Goal: Information Seeking & Learning: Check status

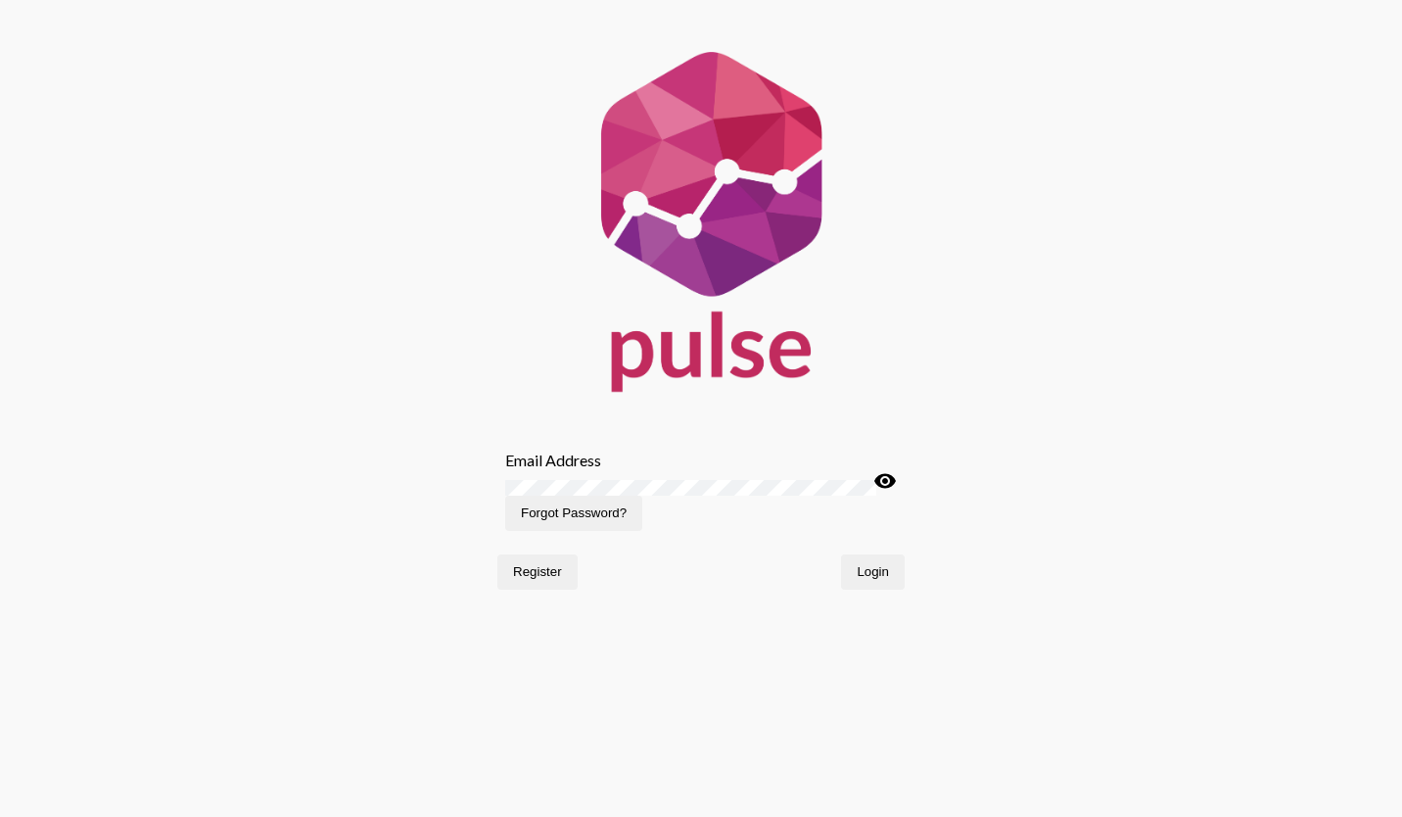
type input "[EMAIL_ADDRESS][DOMAIN_NAME]"
click at [871, 579] on span "Login" at bounding box center [873, 571] width 32 height 15
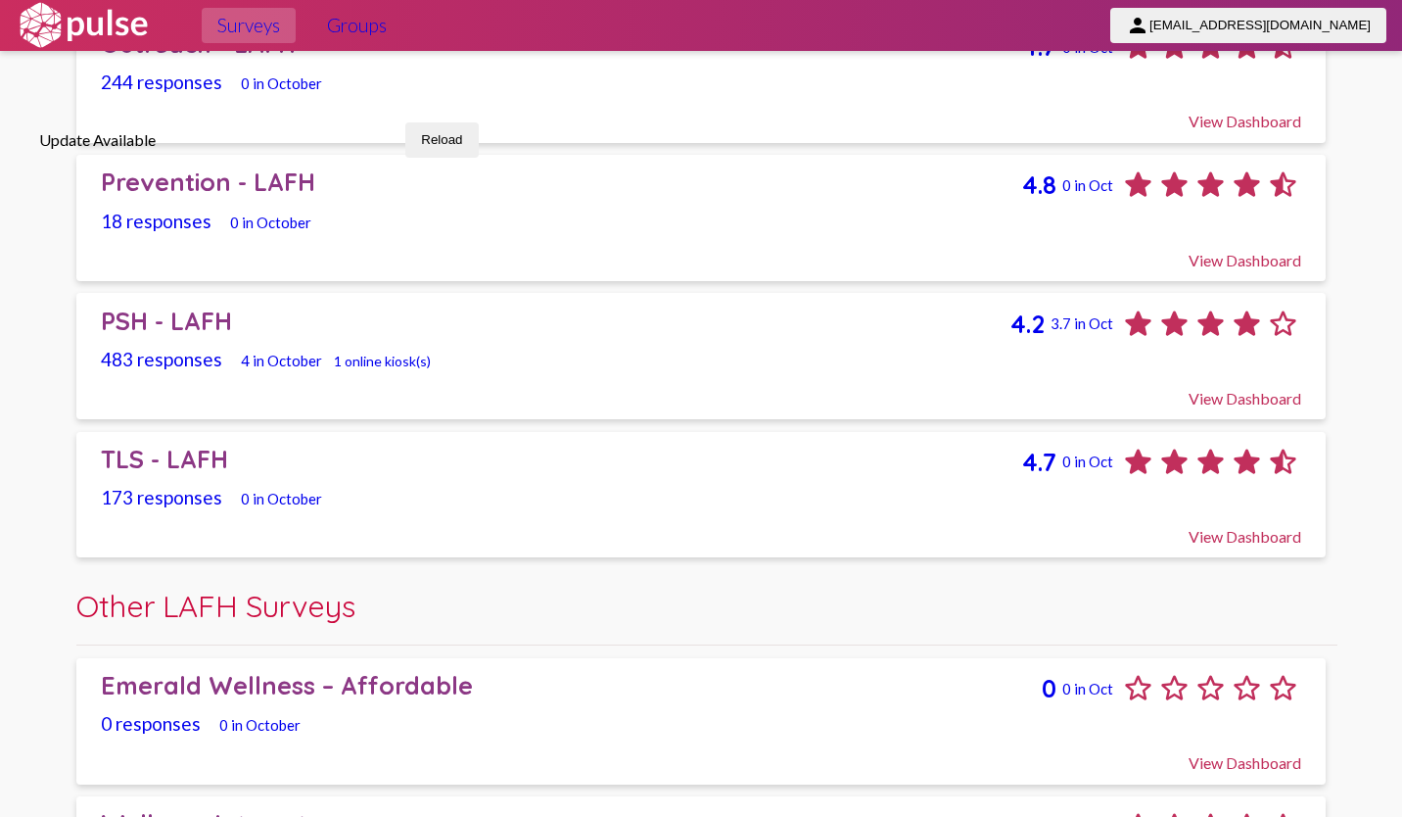
scroll to position [967, 0]
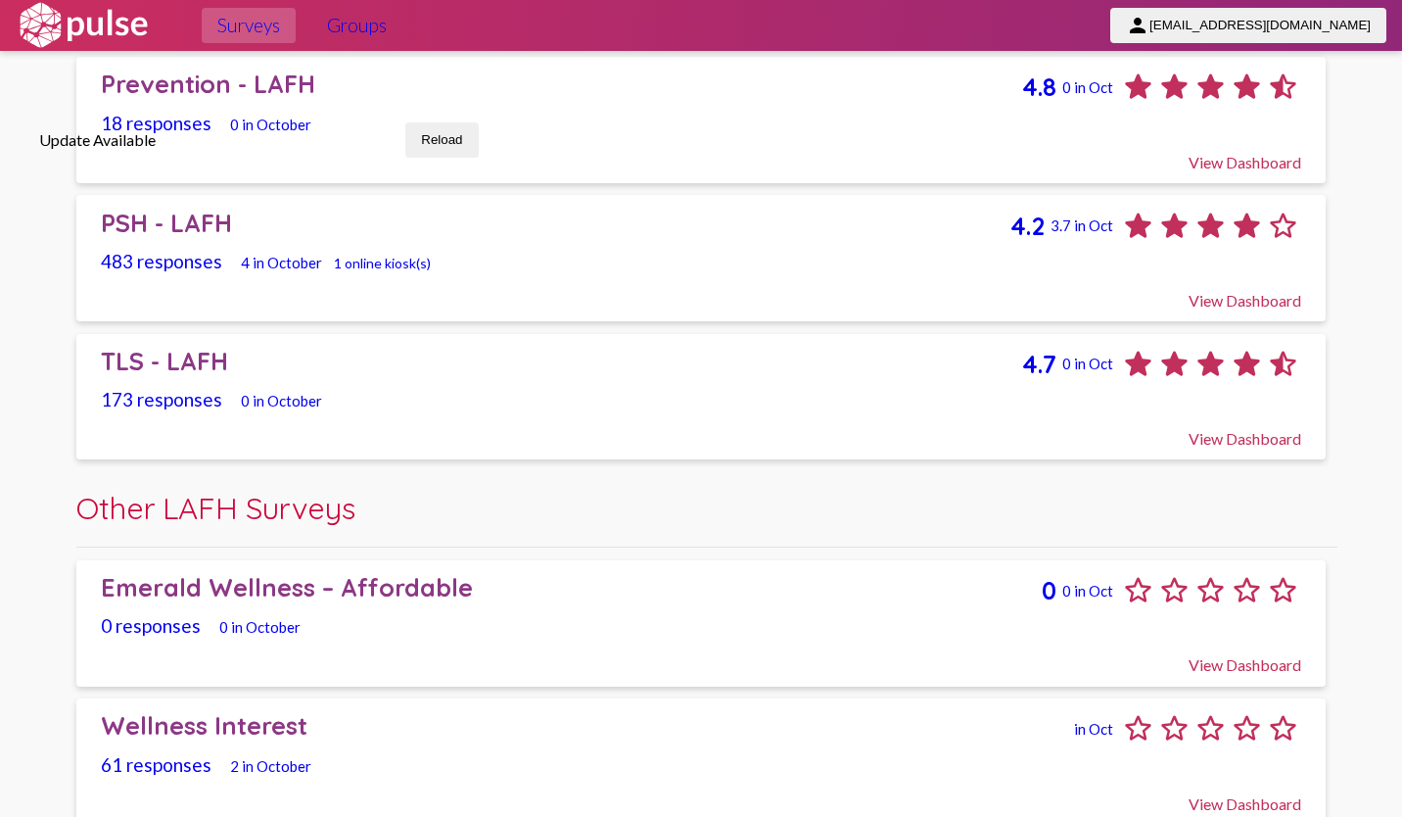
click at [806, 637] on div "View Dashboard" at bounding box center [701, 655] width 1201 height 37
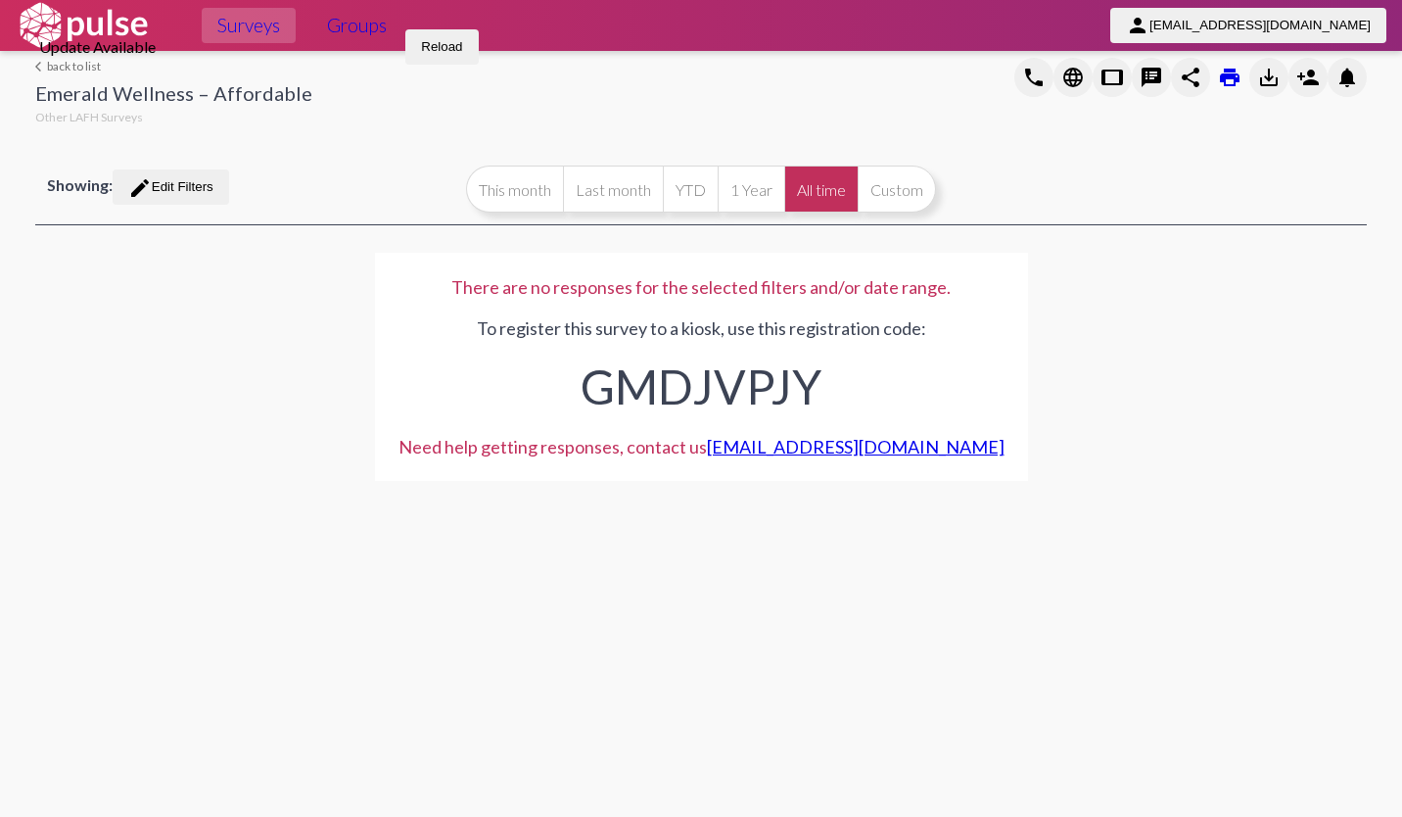
click at [41, 96] on div "Emerald Wellness – Affordable" at bounding box center [173, 95] width 277 height 28
click at [77, 73] on link "arrow_back_ios back to list" at bounding box center [173, 66] width 277 height 15
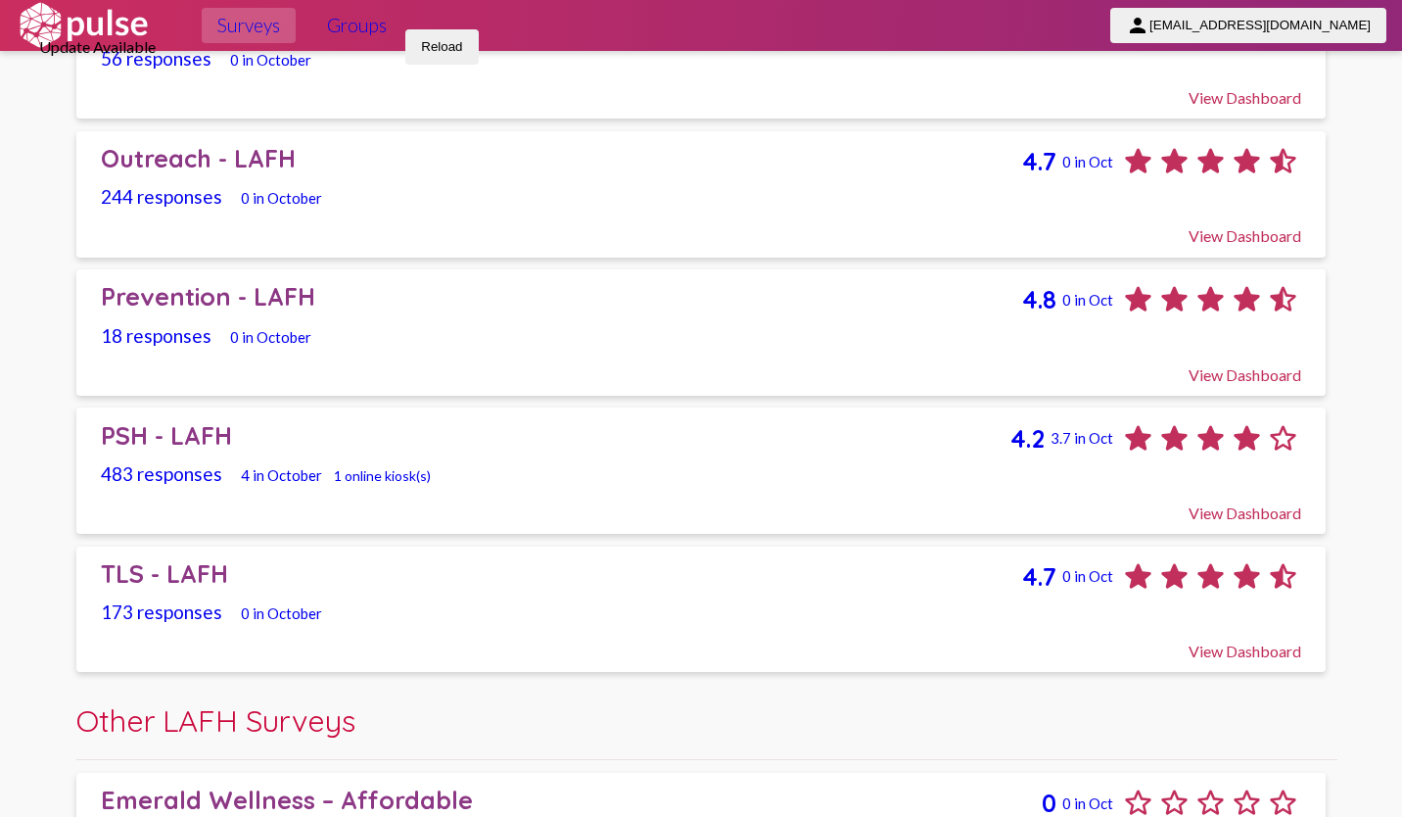
scroll to position [967, 0]
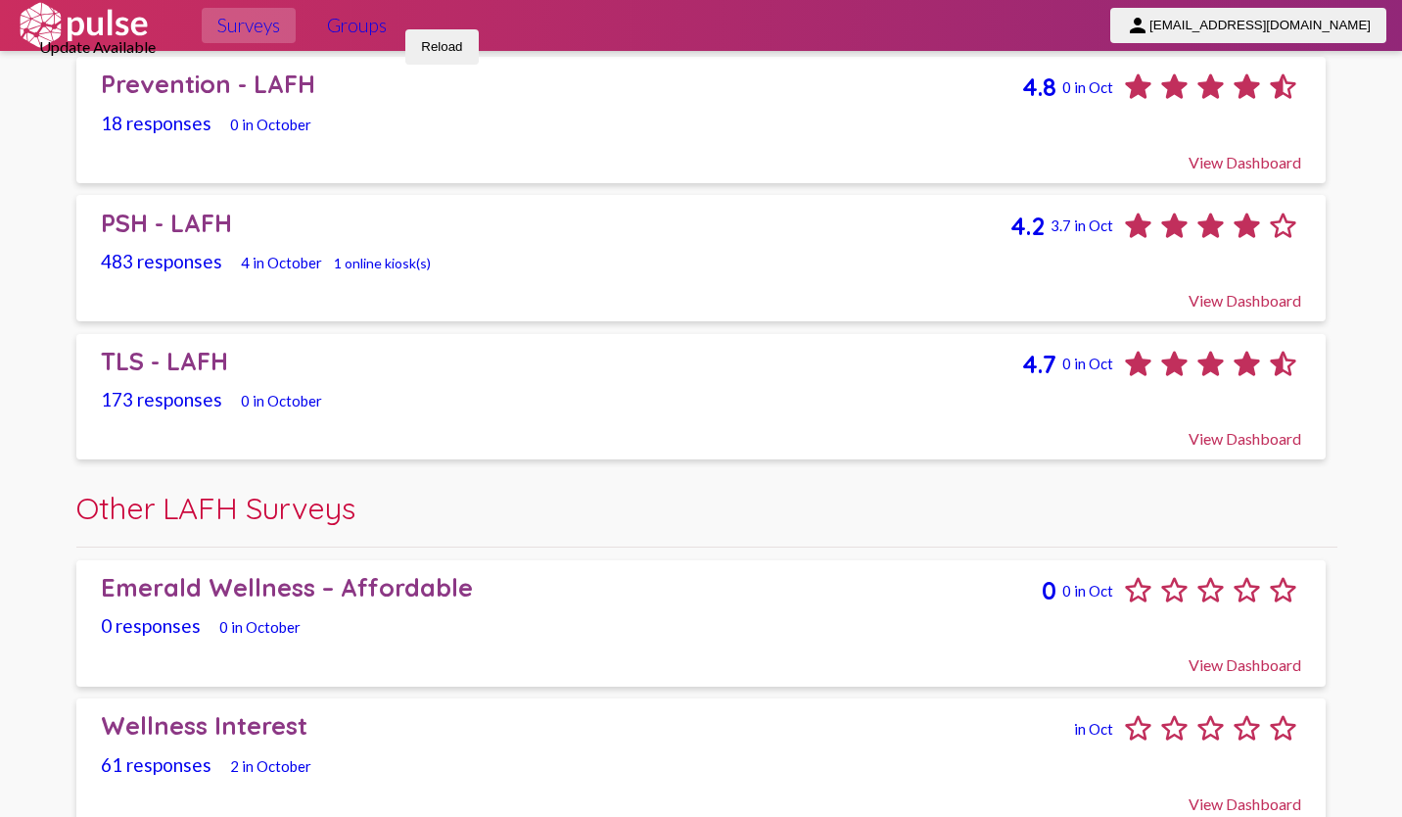
click at [292, 757] on span "2 in October" at bounding box center [270, 766] width 81 height 18
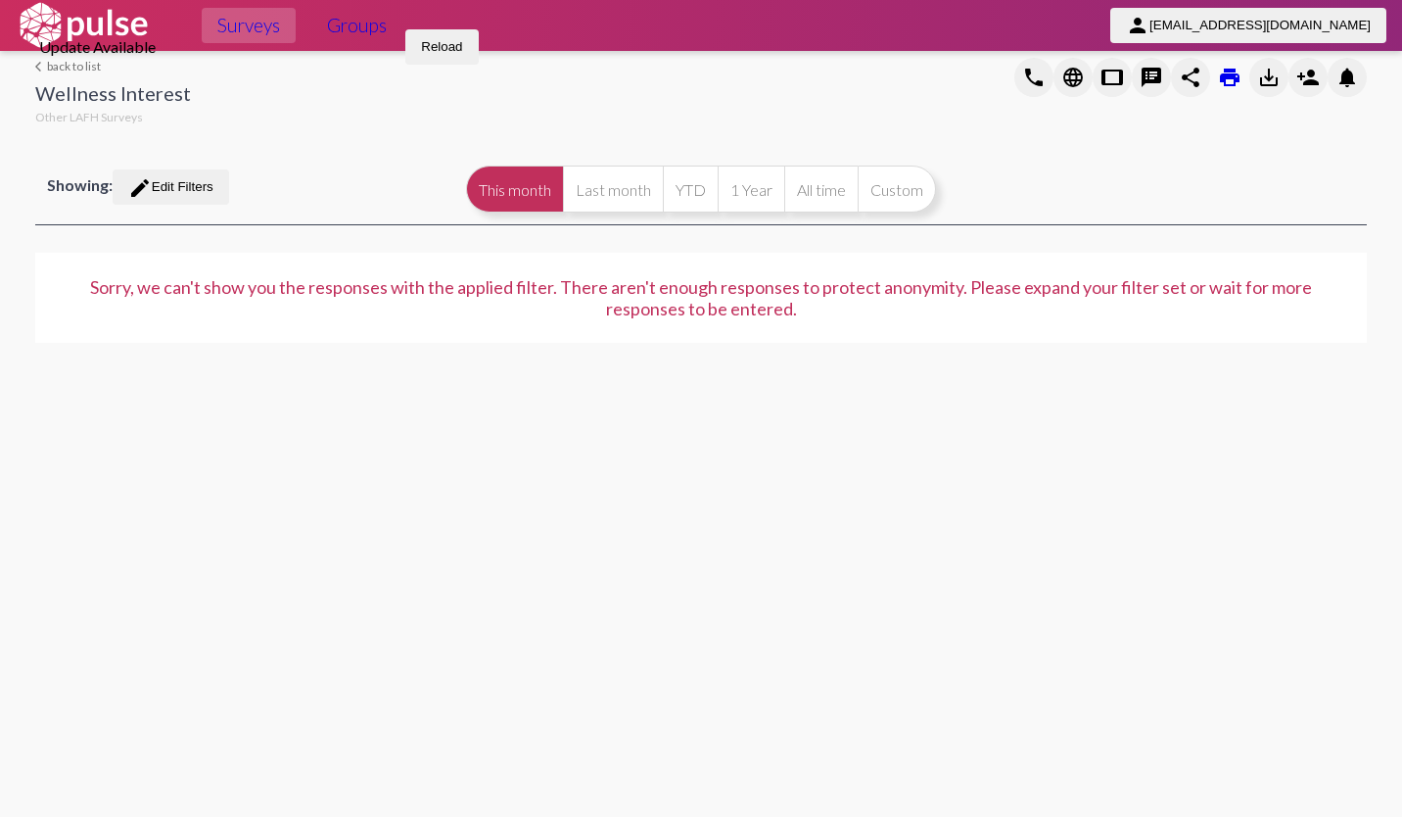
click at [705, 178] on button "YTD" at bounding box center [690, 188] width 55 height 47
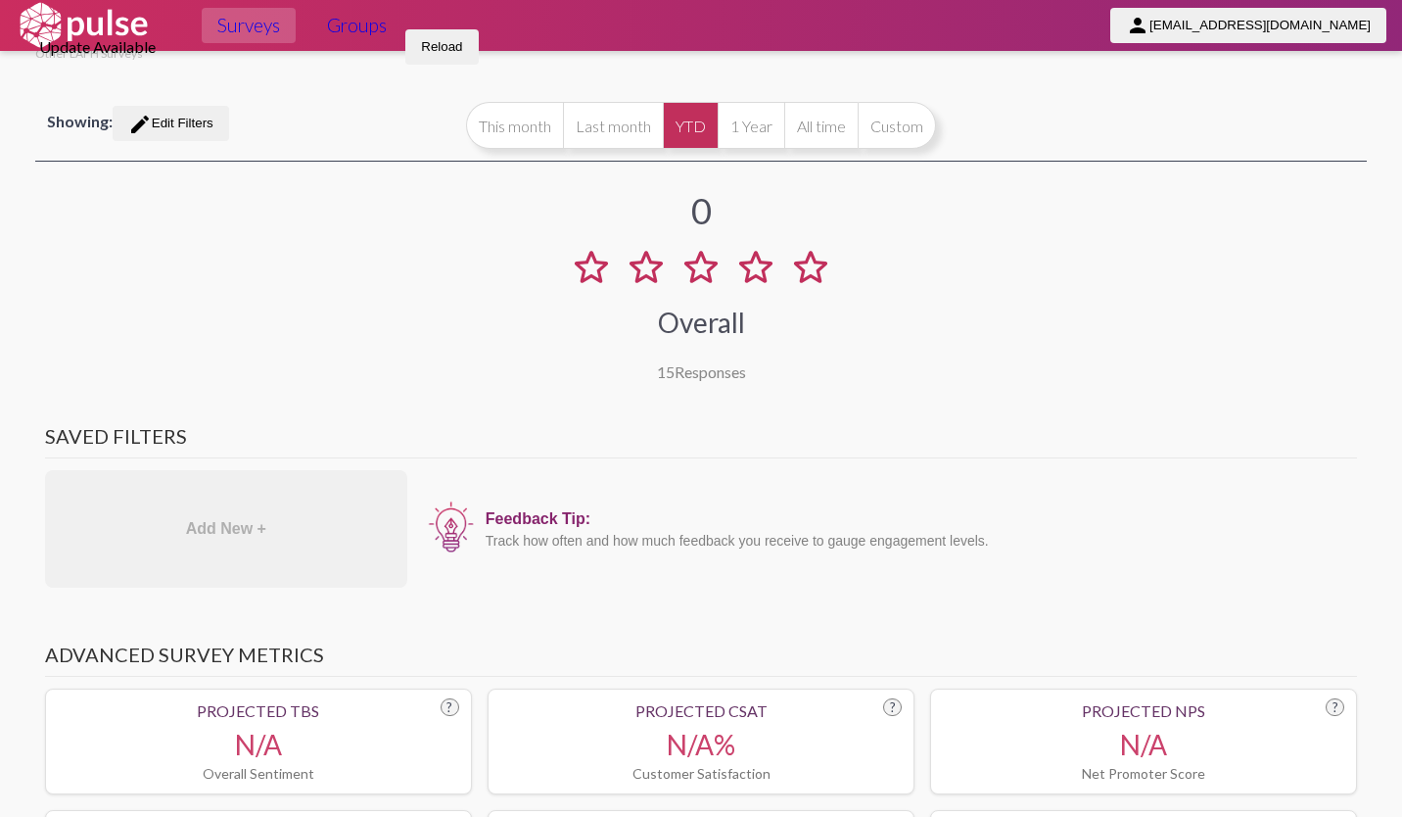
scroll to position [72, 0]
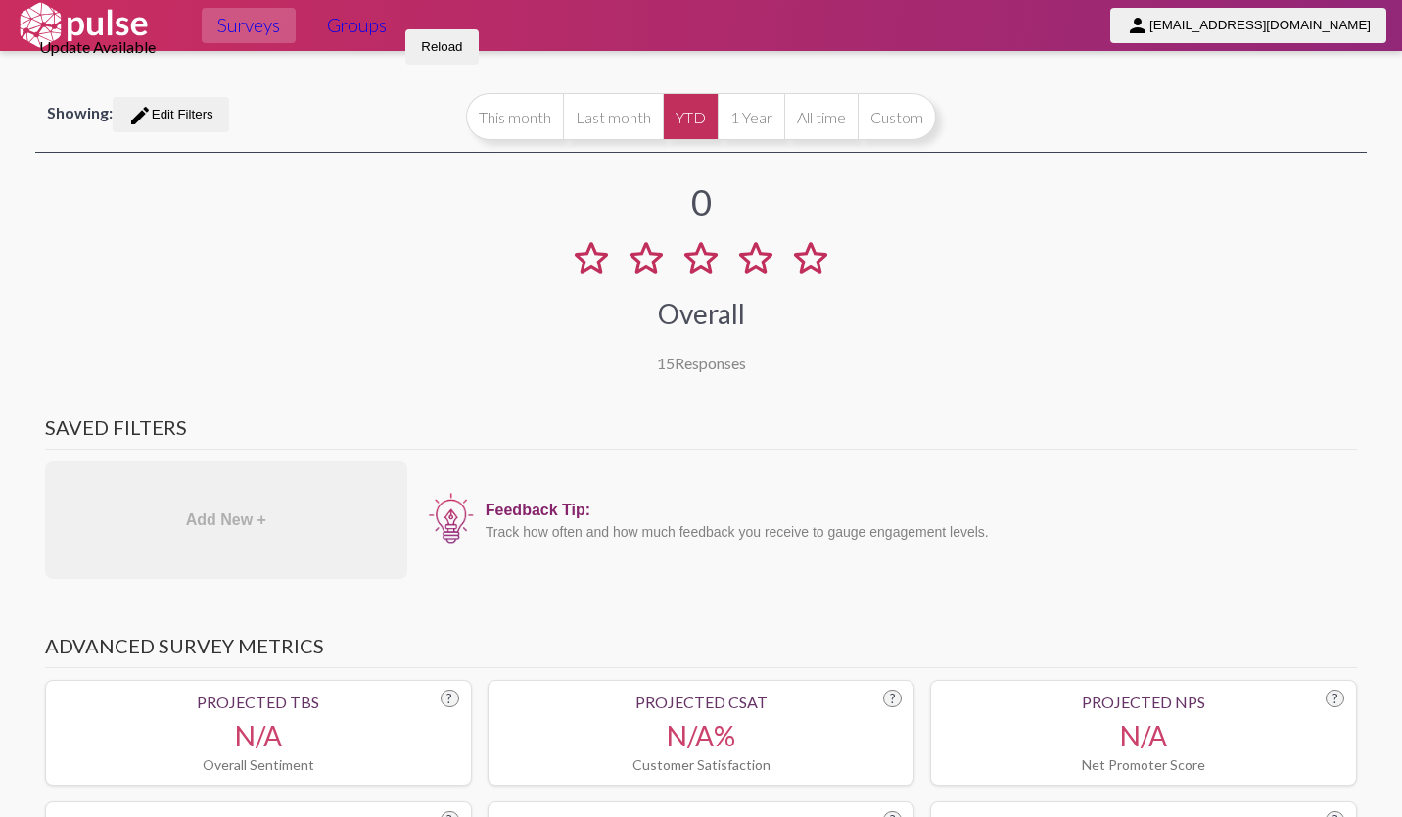
click at [740, 129] on button "1 Year" at bounding box center [751, 116] width 67 height 47
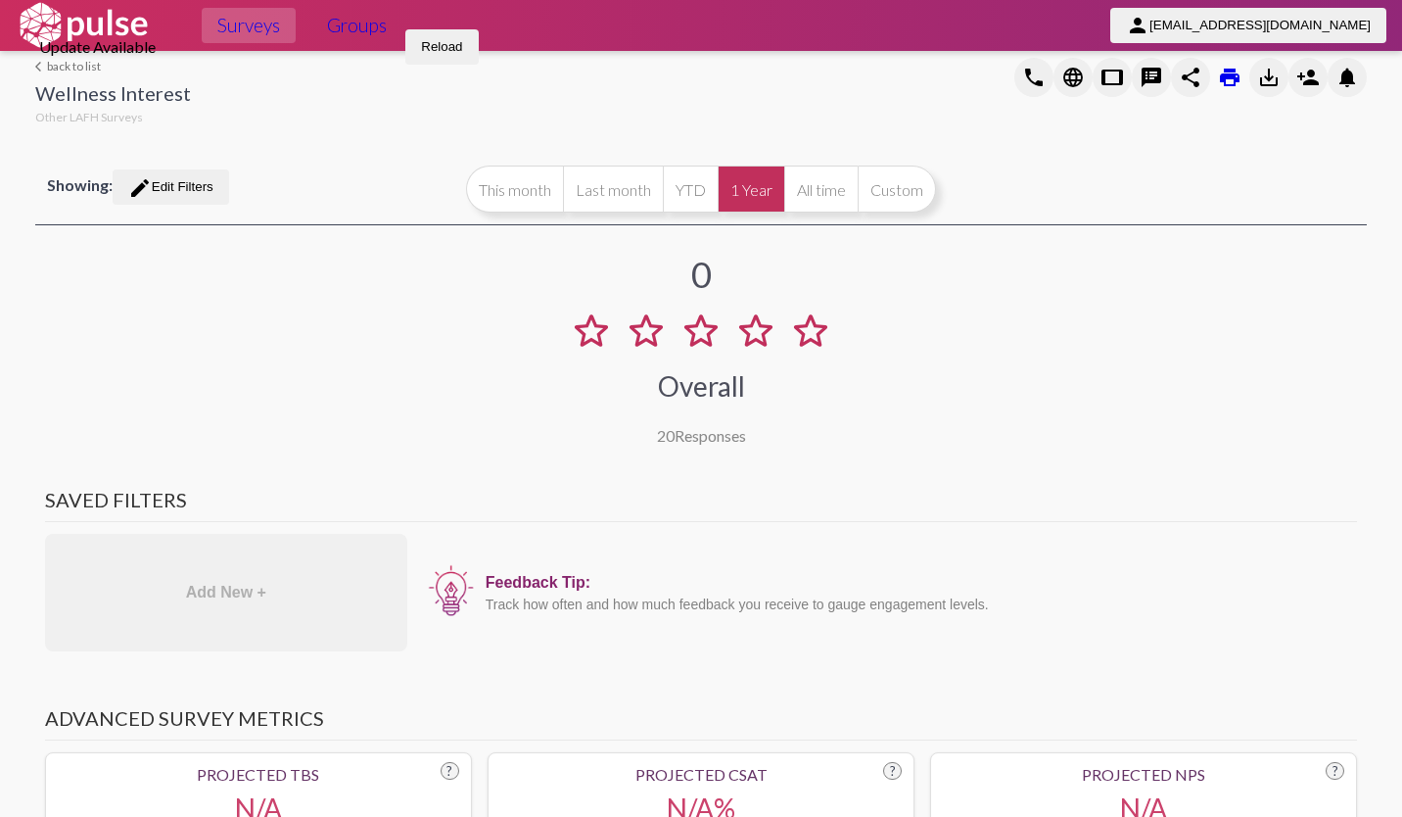
click at [808, 207] on button "All time" at bounding box center [820, 188] width 73 height 47
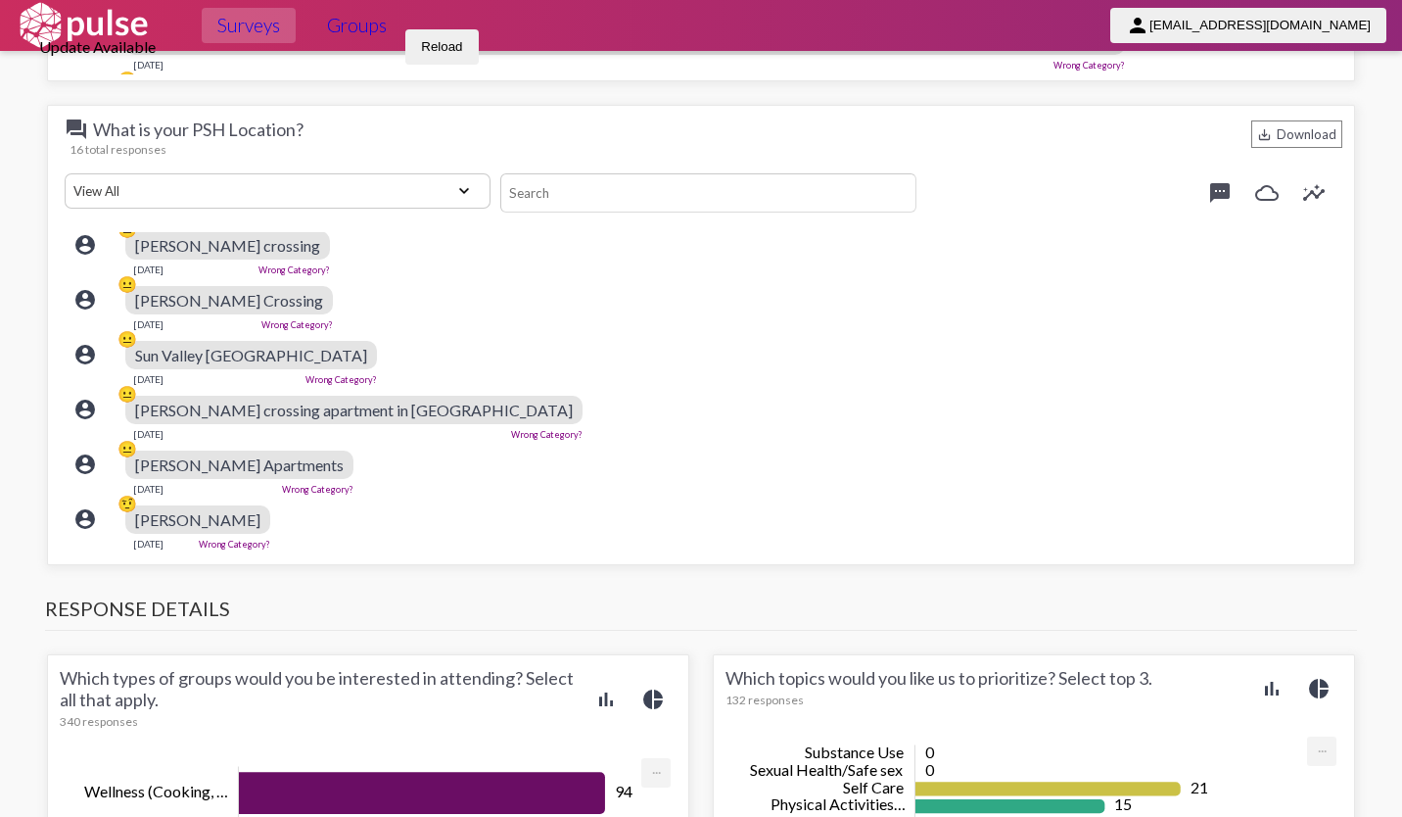
scroll to position [3999, 0]
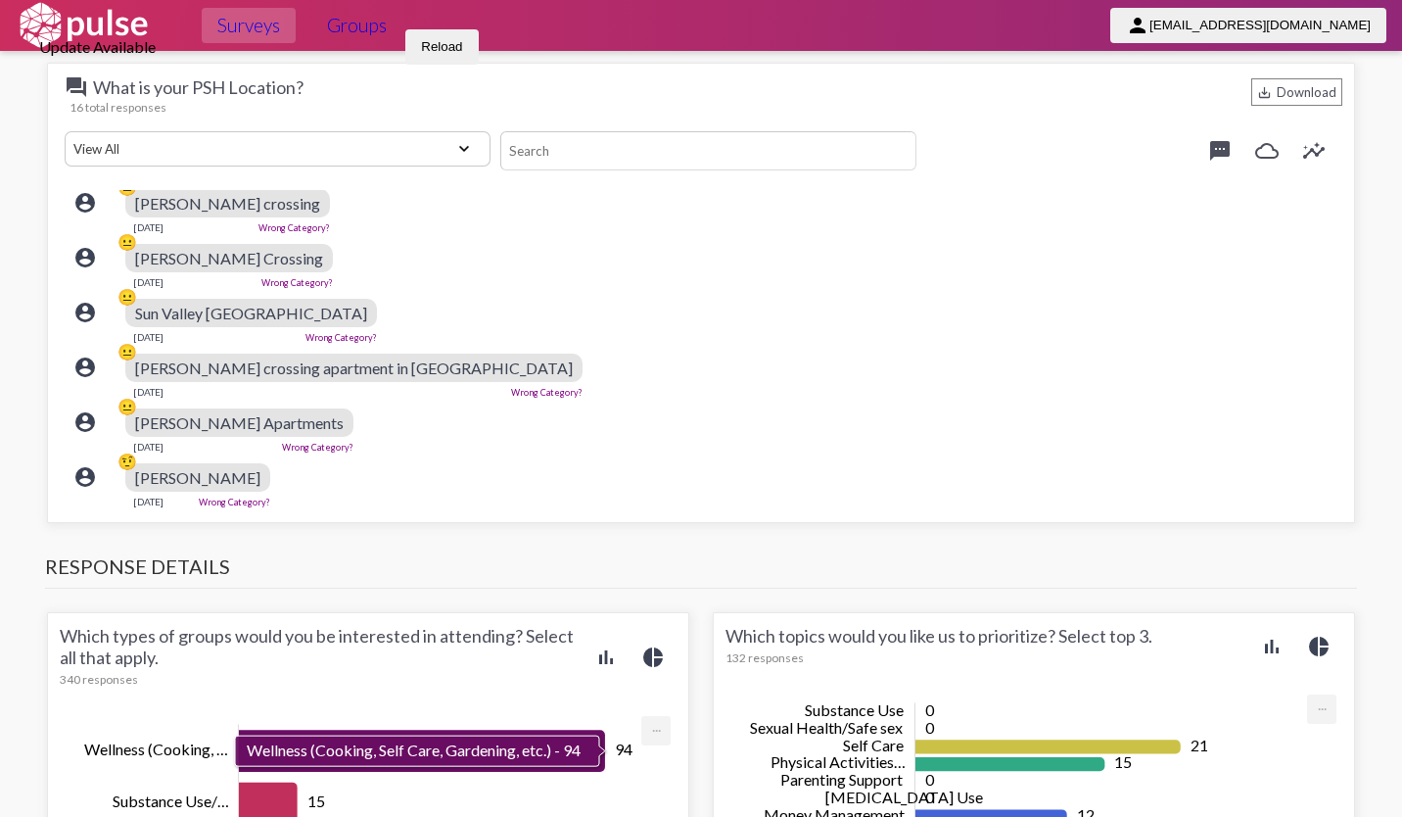
click at [589, 454] on div "account_circle 🤨 [PERSON_NAME] [DATE] Wrong Category?" at bounding box center [696, 485] width 1263 height 62
